Goal: Go to known website: Go to known website

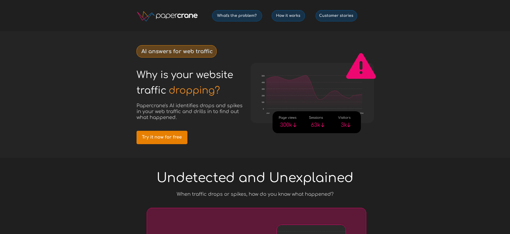
click at [179, 133] on link "Try it now for free" at bounding box center [161, 137] width 51 height 13
